Goal: Information Seeking & Learning: Learn about a topic

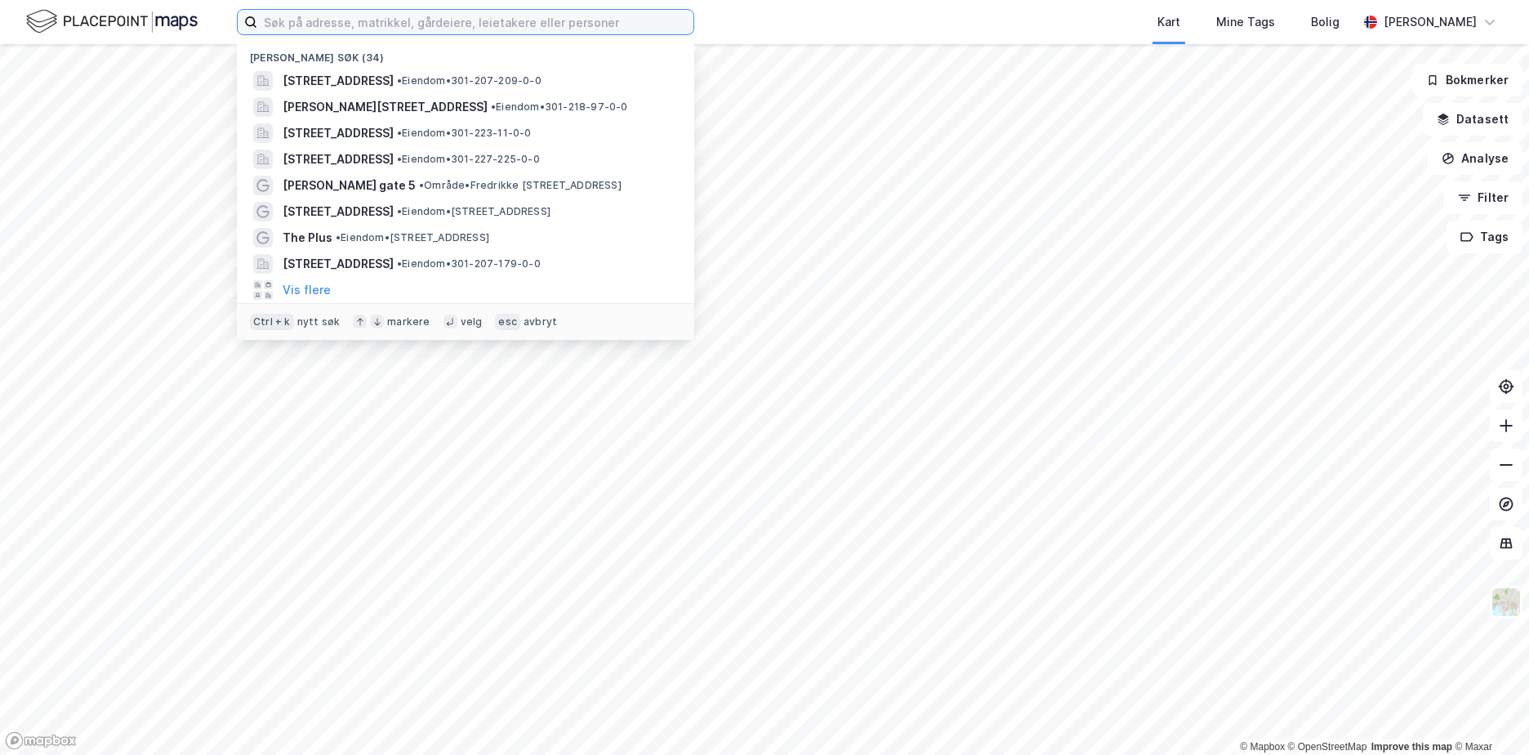
click at [447, 27] on input at bounding box center [475, 22] width 436 height 24
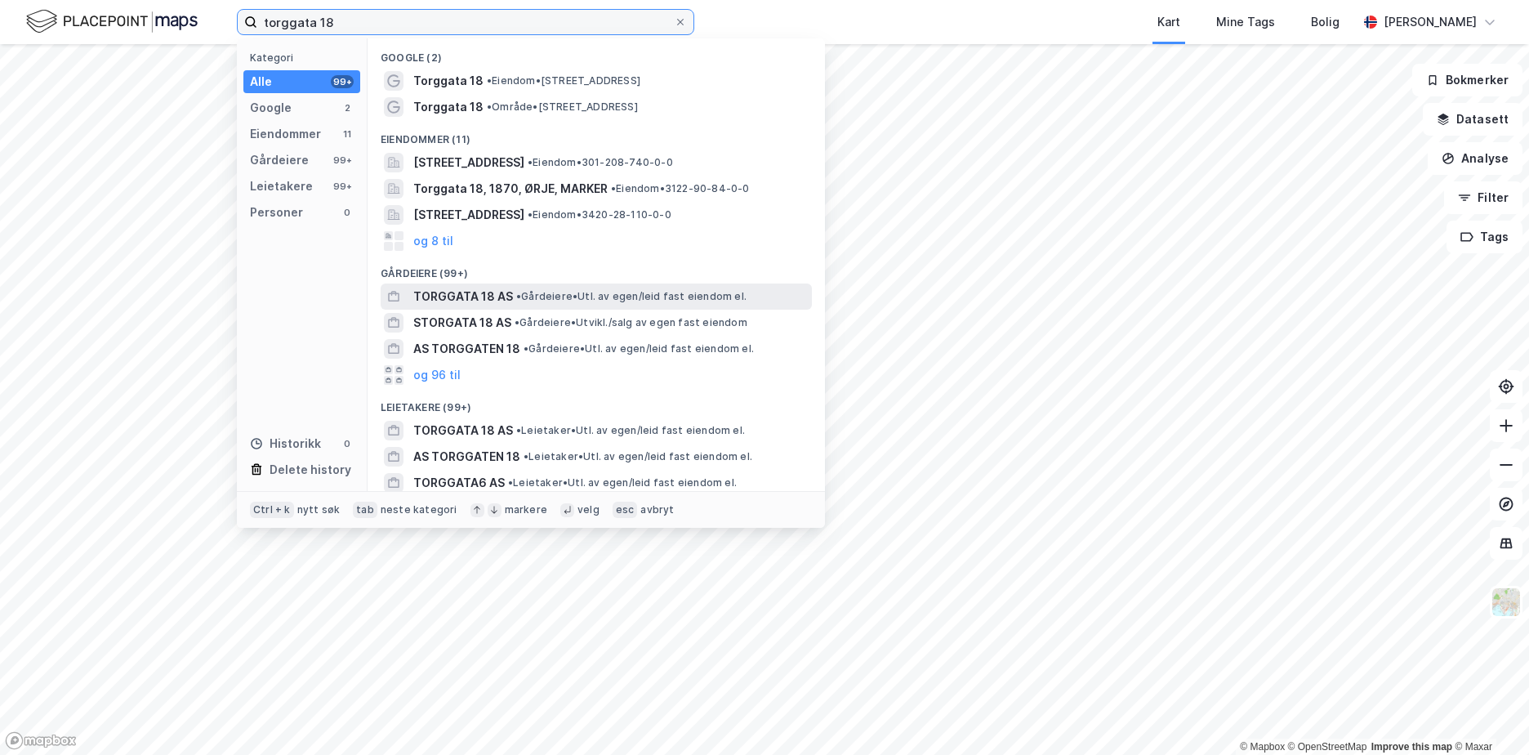
type input "torggata 18"
click at [512, 296] on div "TORGGATA 18 AS • Gårdeiere • Utl. av egen/leid fast eiendom el." at bounding box center [610, 297] width 395 height 20
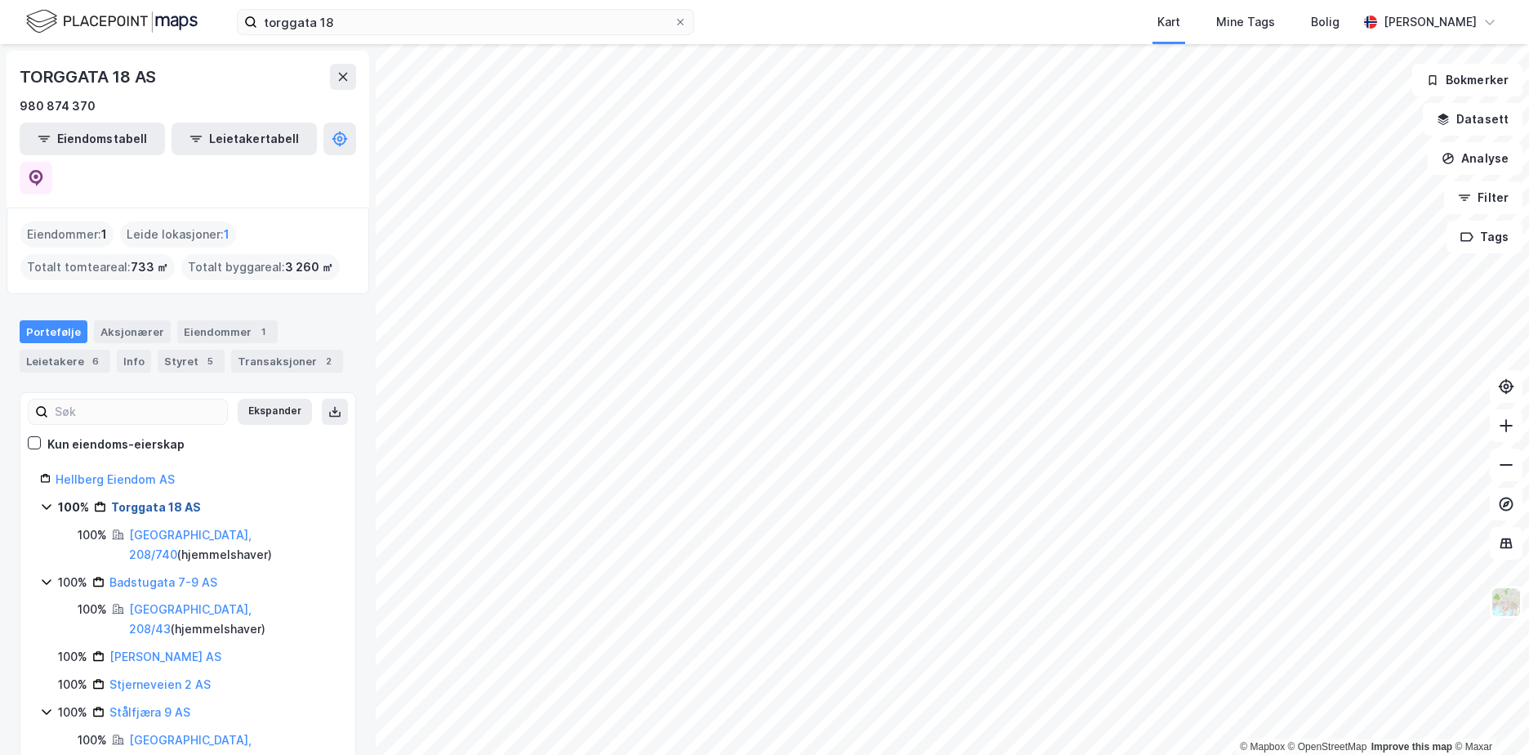
click at [165, 500] on link "Torggata 18 AS" at bounding box center [156, 507] width 90 height 14
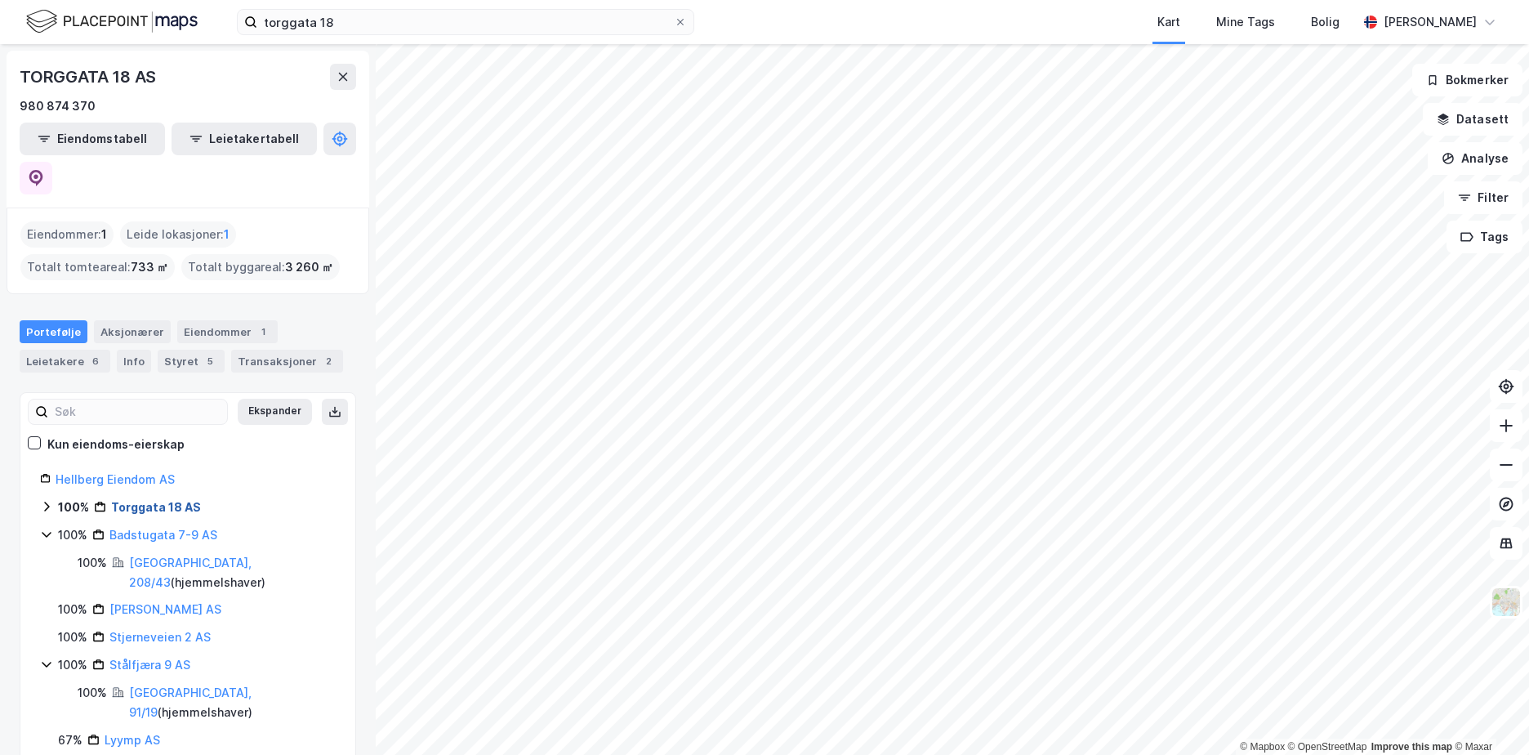
click at [176, 500] on link "Torggata 18 AS" at bounding box center [156, 507] width 90 height 14
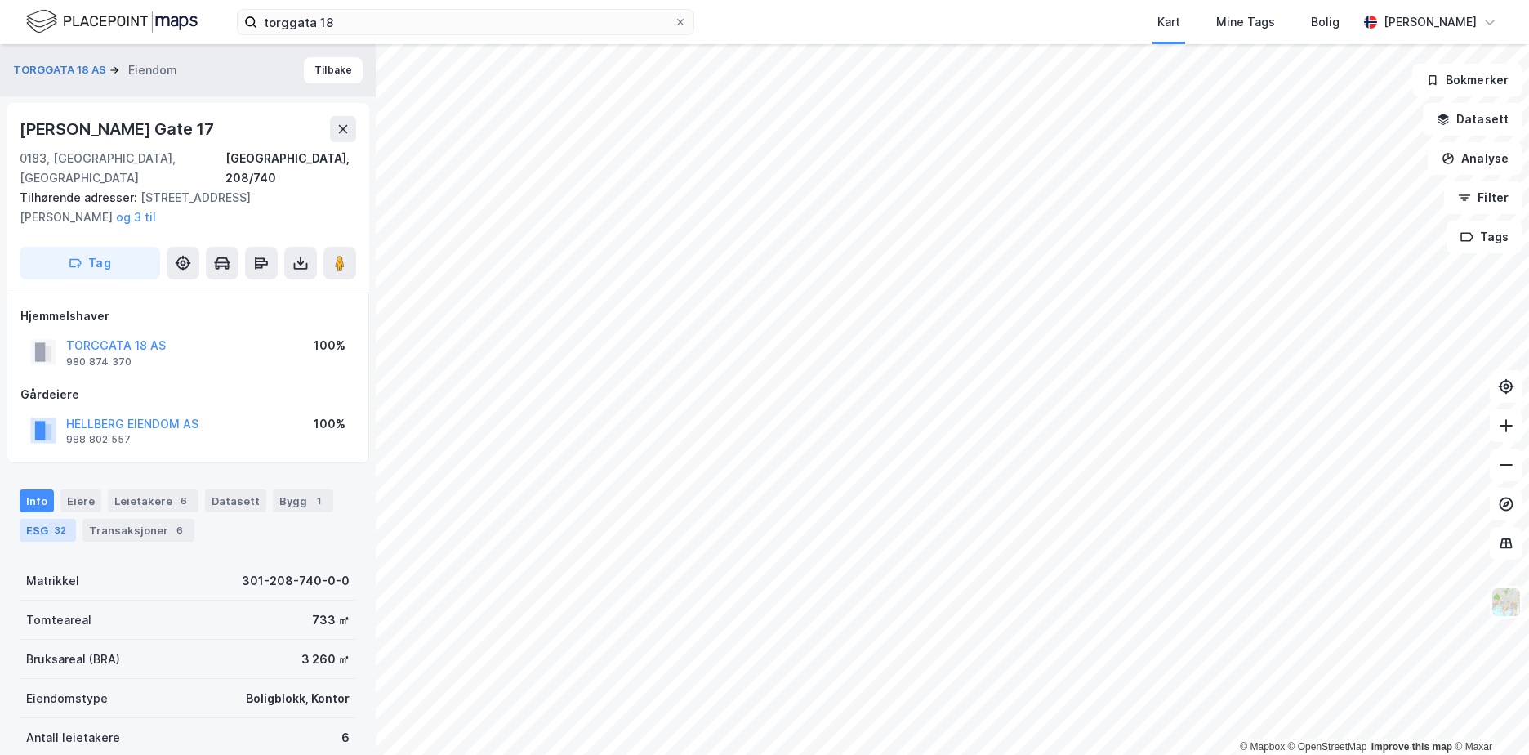
click at [45, 519] on div "ESG 32" at bounding box center [48, 530] width 56 height 23
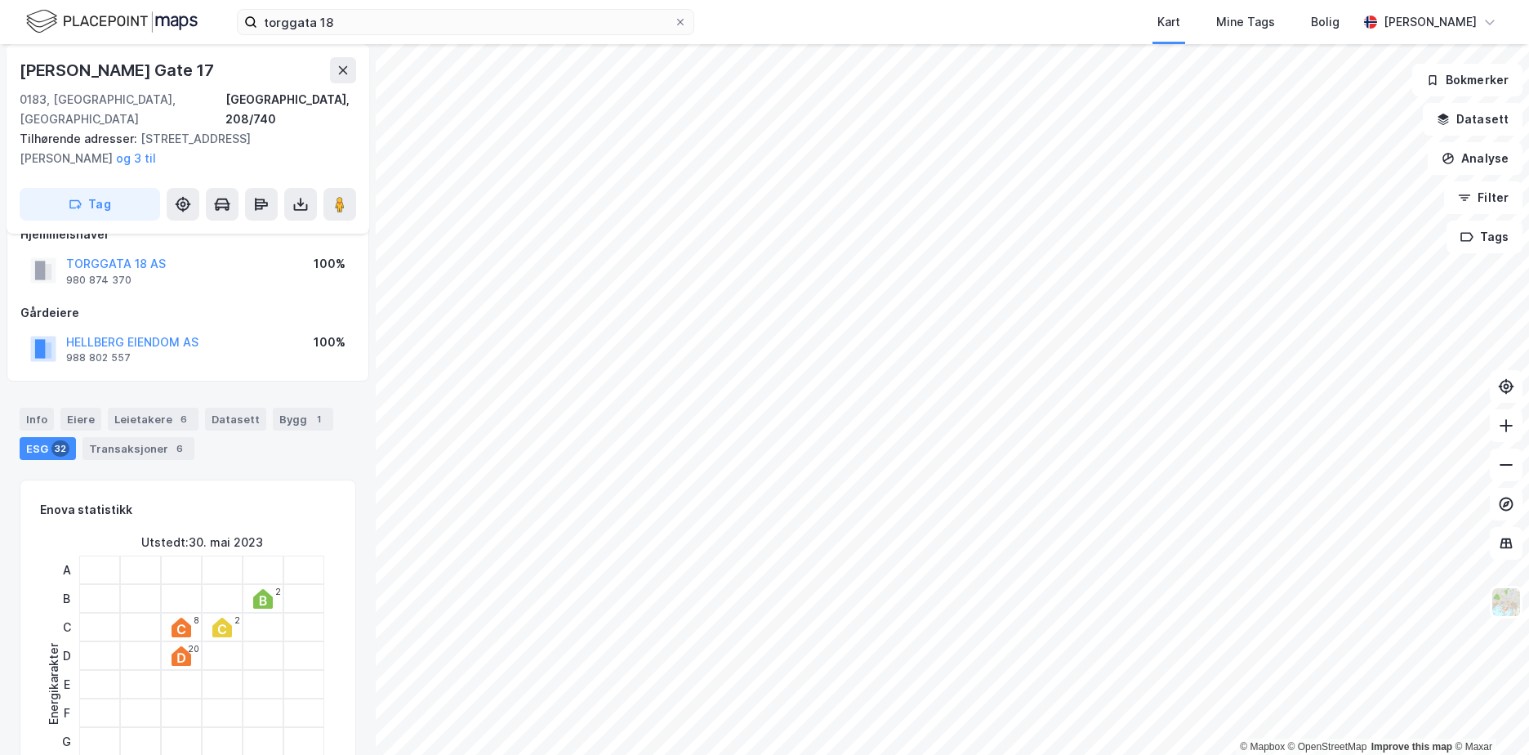
scroll to position [163, 0]
